Goal: Information Seeking & Learning: Learn about a topic

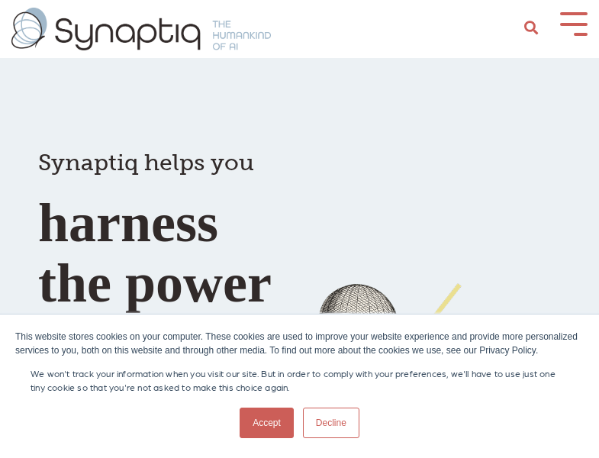
scroll to position [0, 7]
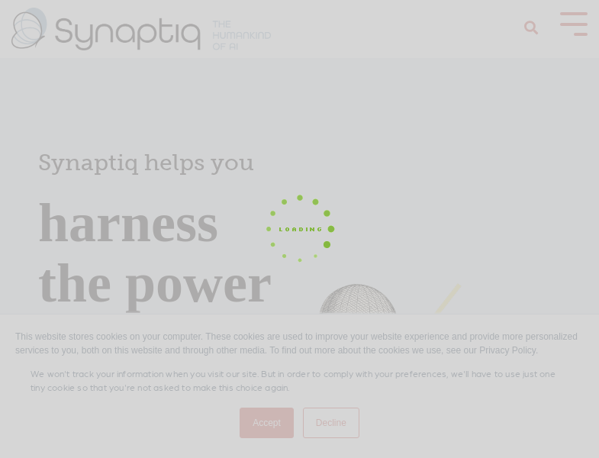
scroll to position [0, 7]
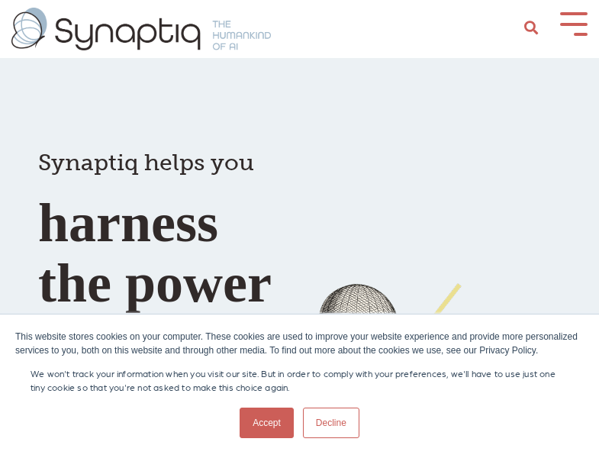
scroll to position [0, 7]
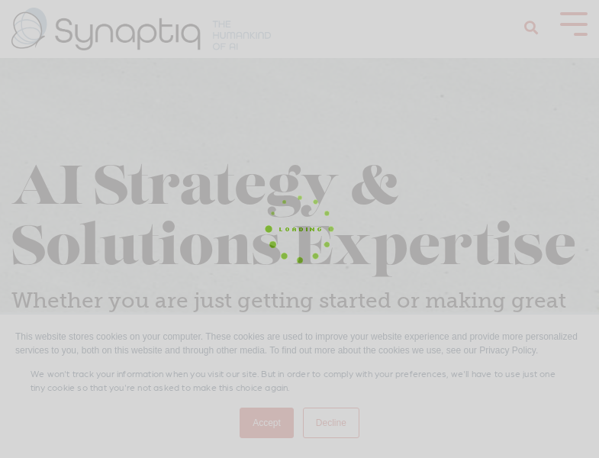
scroll to position [0, 7]
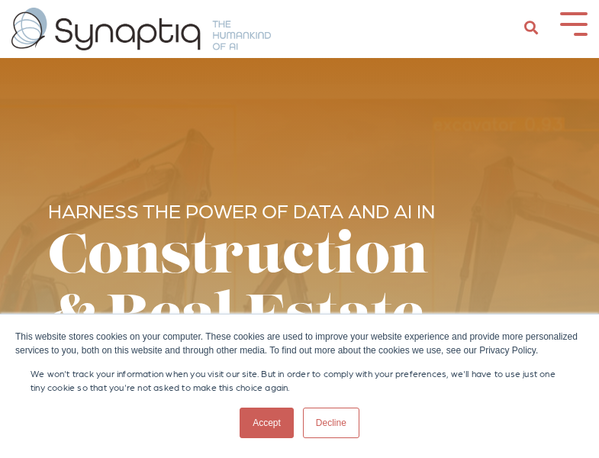
scroll to position [0, 7]
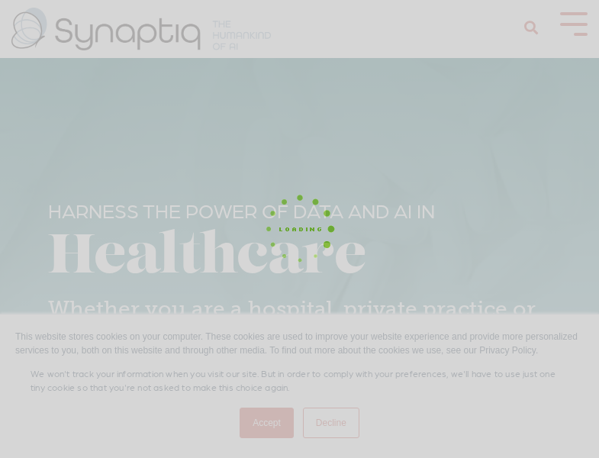
scroll to position [0, 7]
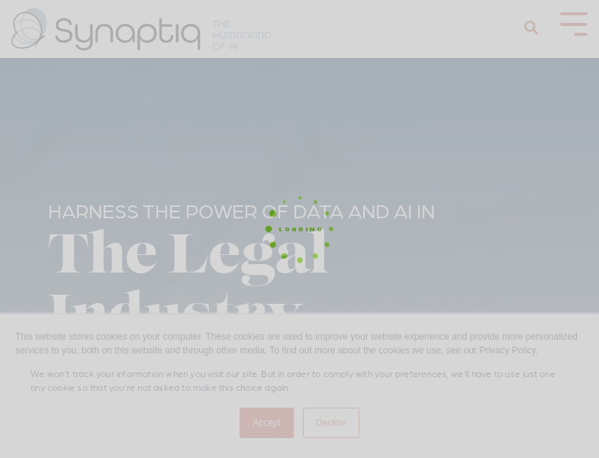
scroll to position [0, 7]
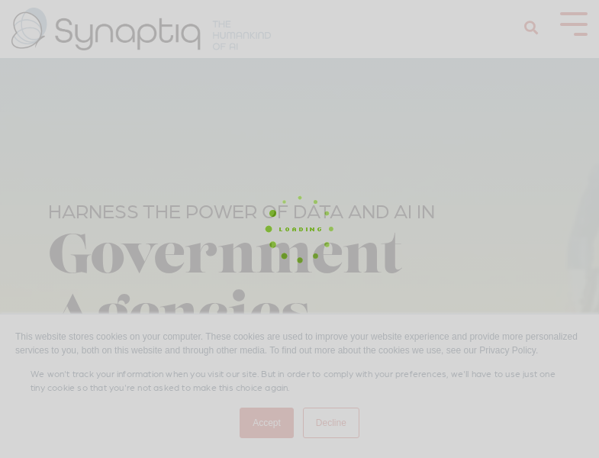
scroll to position [0, 7]
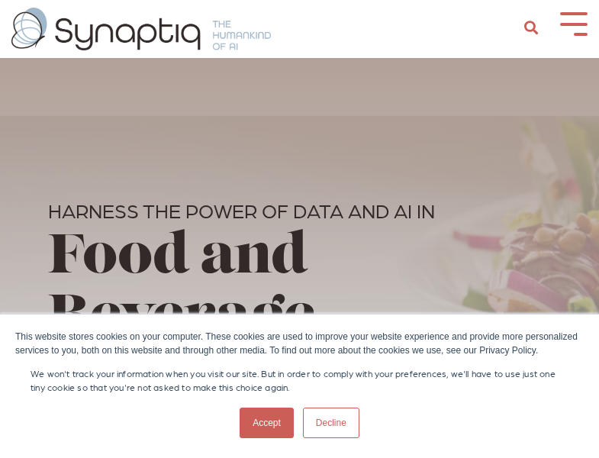
scroll to position [0, 7]
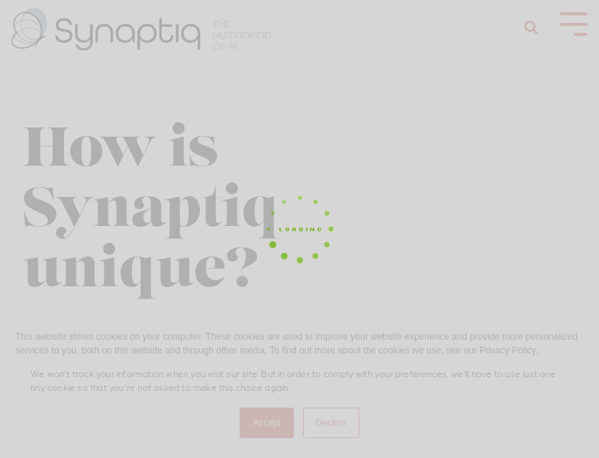
scroll to position [0, 7]
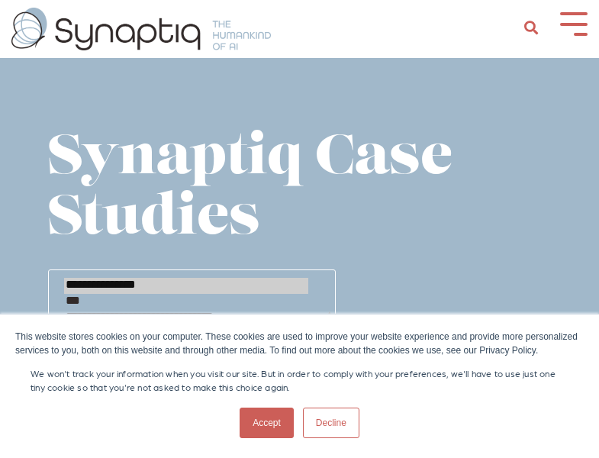
scroll to position [0, 7]
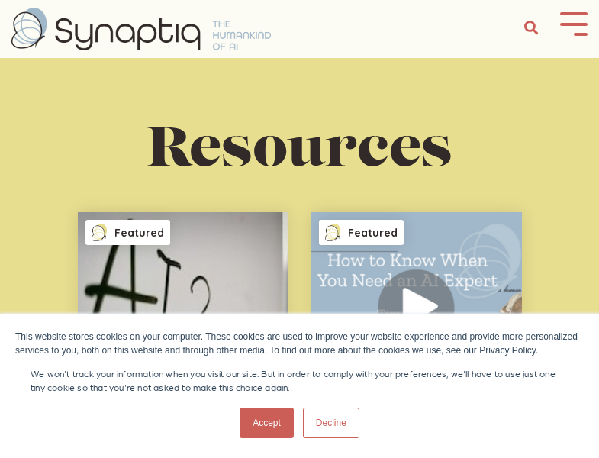
scroll to position [0, 7]
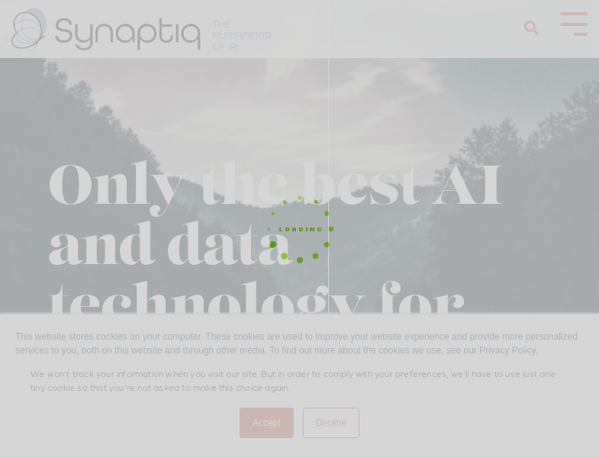
scroll to position [0, 7]
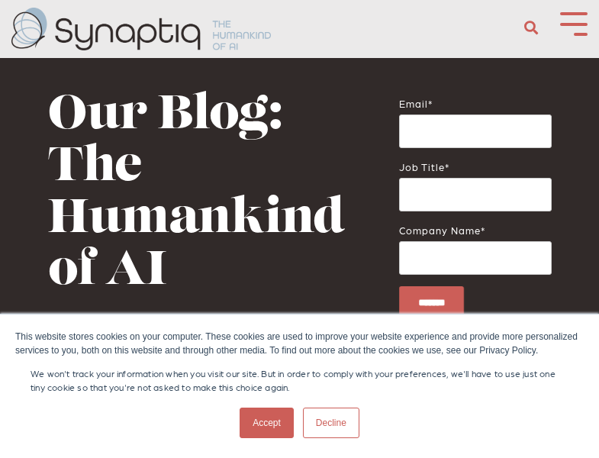
scroll to position [0, 7]
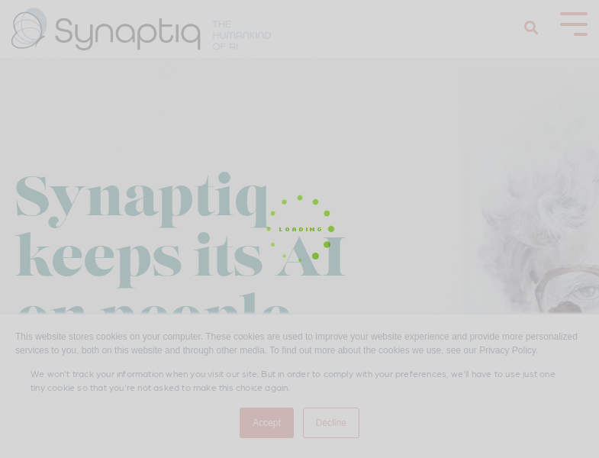
scroll to position [0, 7]
